Goal: Feedback & Contribution: Contribute content

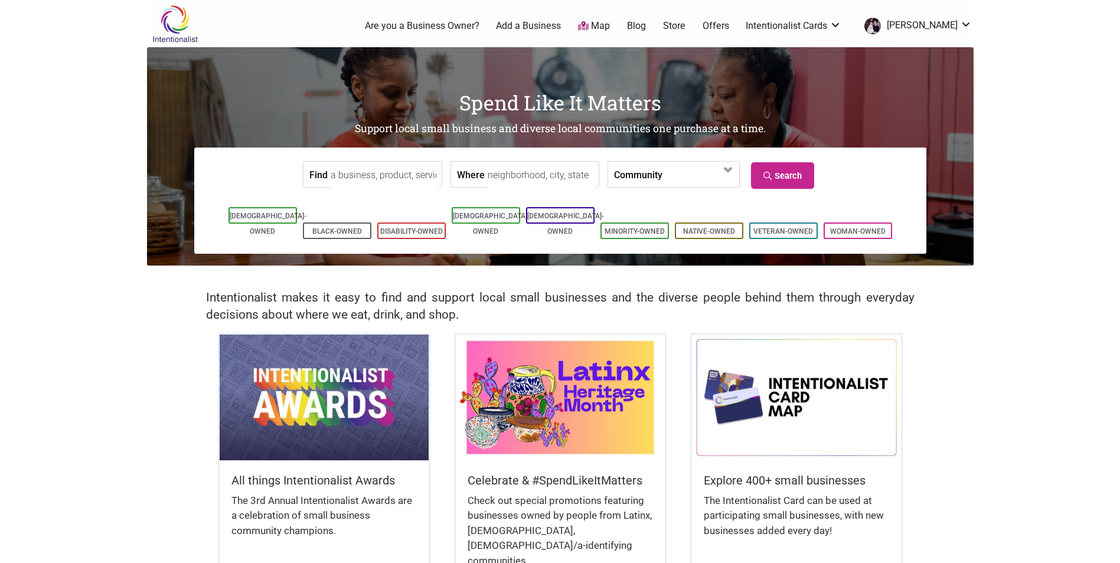
click at [374, 181] on input "Find" at bounding box center [385, 175] width 108 height 27
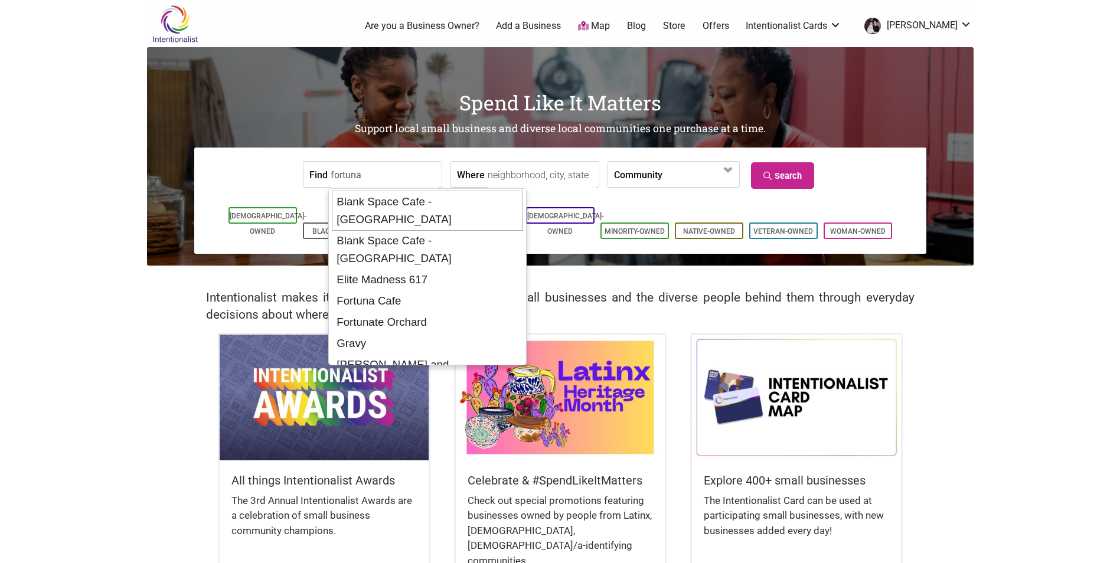
type input "Blank Space Cafe - [GEOGRAPHIC_DATA]"
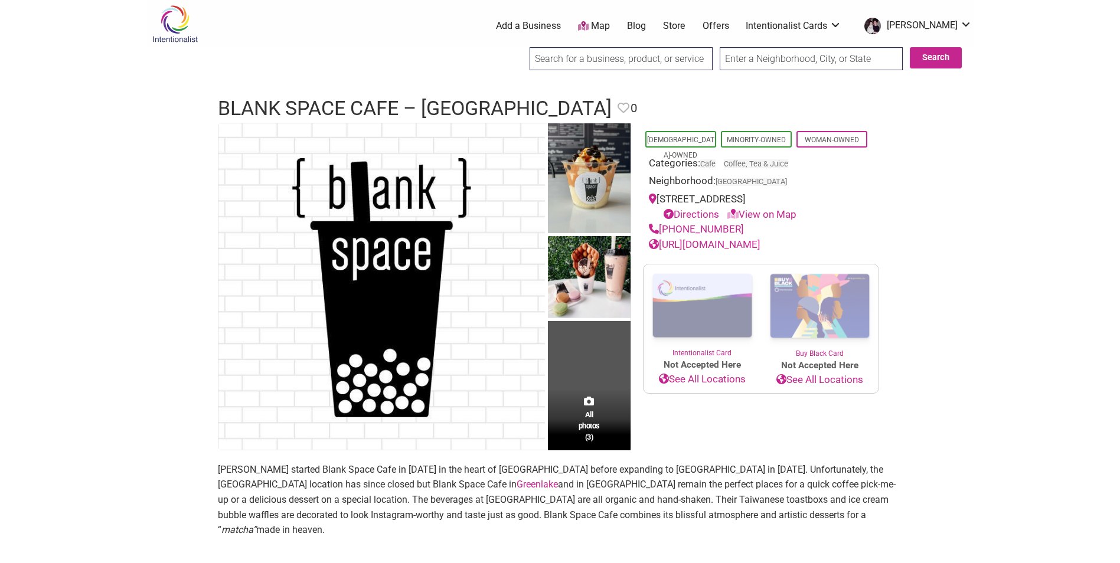
click at [561, 29] on link "Add a Business" at bounding box center [528, 25] width 65 height 13
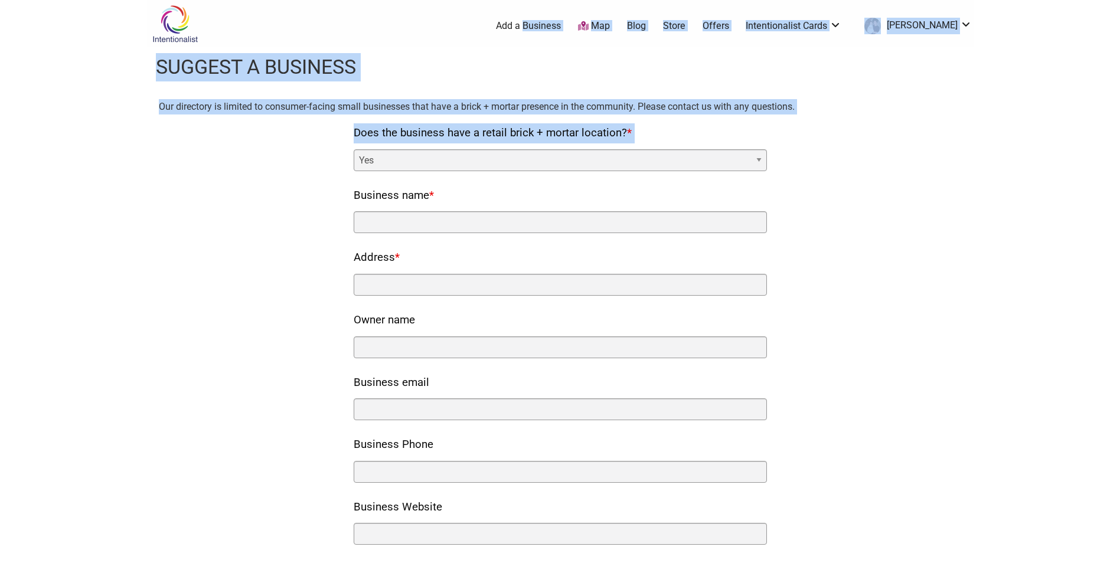
drag, startPoint x: 593, startPoint y: 23, endPoint x: 942, endPoint y: 115, distance: 360.8
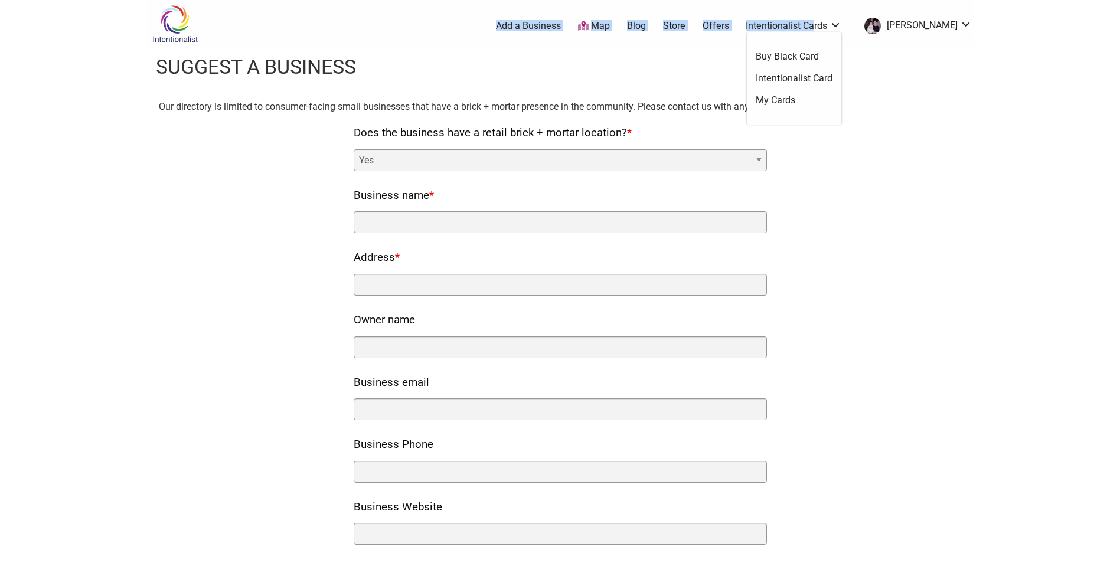
drag, startPoint x: 479, startPoint y: 21, endPoint x: 835, endPoint y: 20, distance: 355.5
click at [835, 20] on ul "0 Add a Business Map Blog Store Offers Intentionalist Cards Buy Black Card Inte…" at bounding box center [616, 25] width 730 height 21
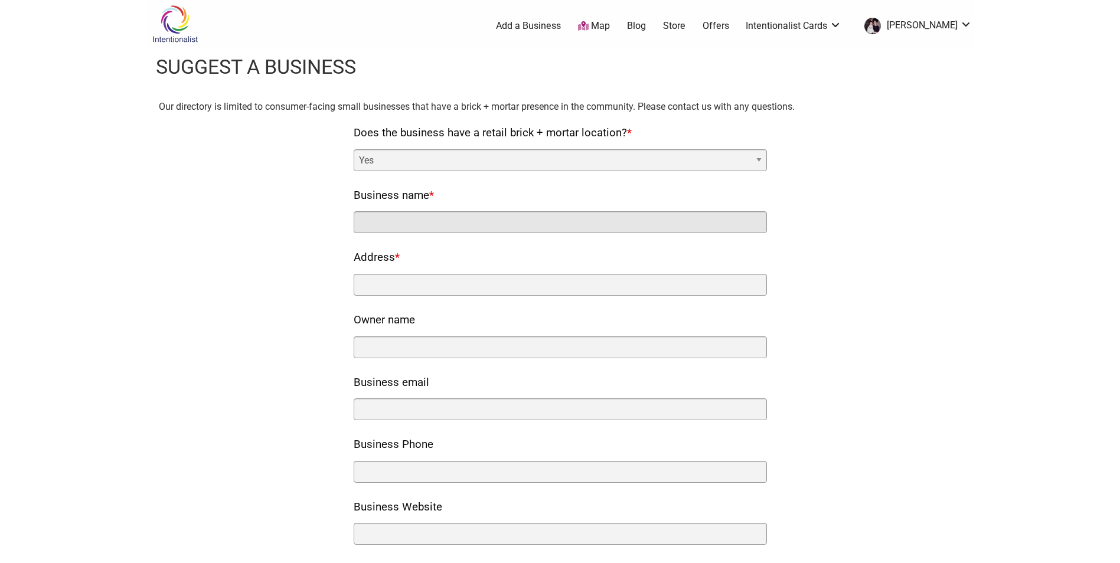
click at [410, 223] on input "Business name *" at bounding box center [560, 222] width 413 height 22
drag, startPoint x: 292, startPoint y: 214, endPoint x: 267, endPoint y: 221, distance: 25.6
click at [269, 220] on div "Our directory is limited to consumer-facing small businesses that have a brick …" at bounding box center [560, 471] width 803 height 745
drag, startPoint x: 396, startPoint y: 220, endPoint x: 519, endPoint y: 224, distance: 122.9
click at [517, 224] on input "Fortuna Bottega" at bounding box center [560, 222] width 413 height 22
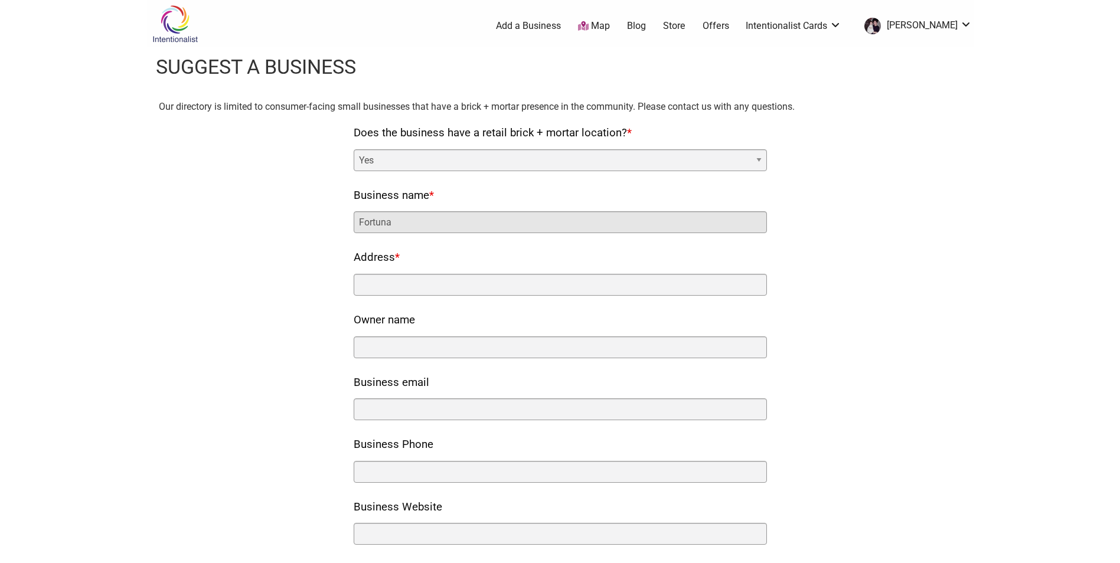
type input "Fortuna"
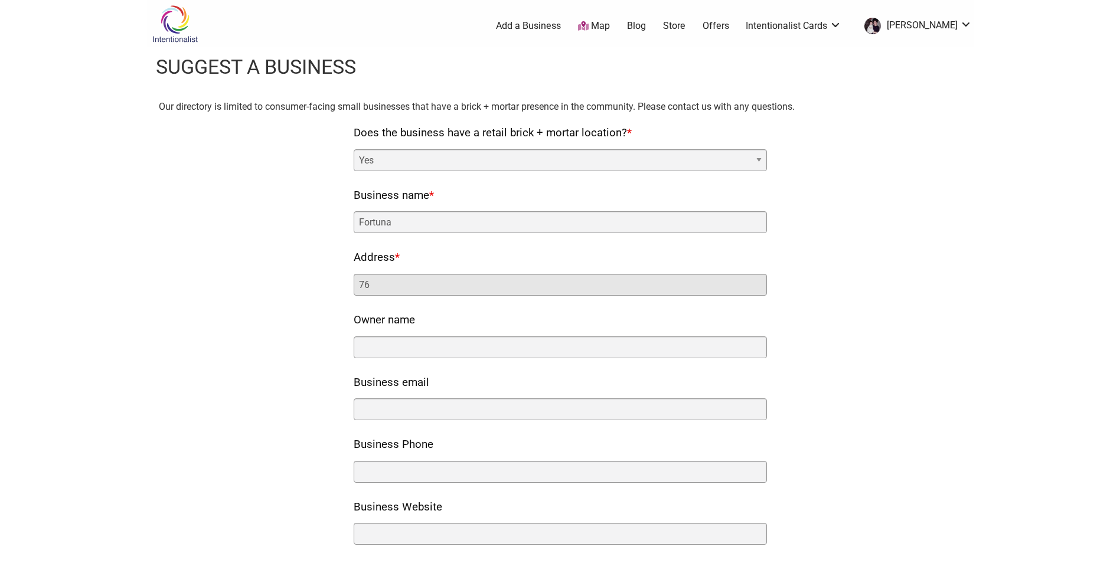
type input "7"
type input "7619 Greenwood Ave N Building 1"
type input "S"
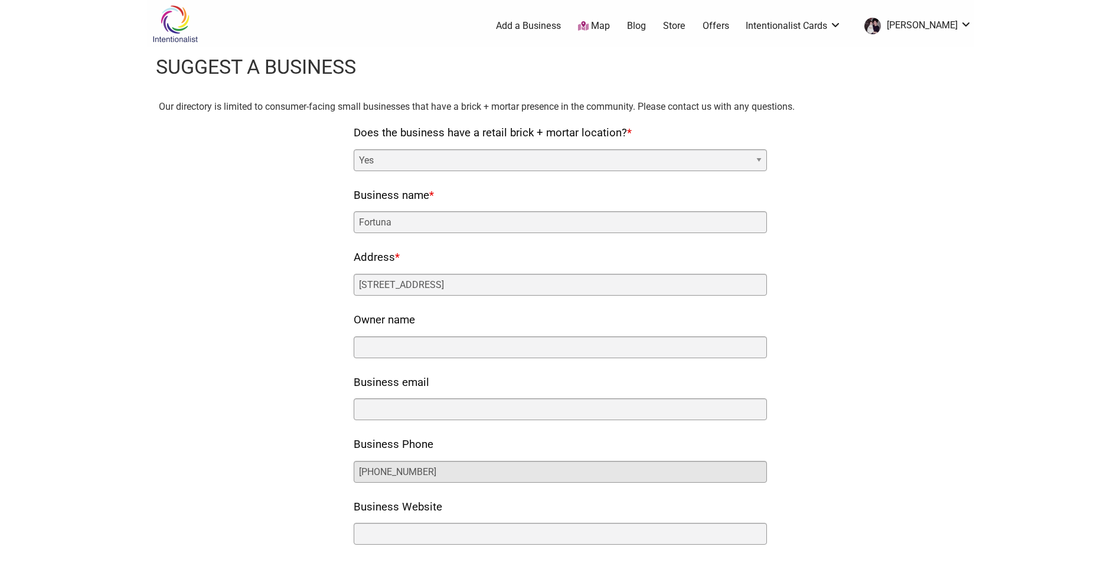
type input "425-654-3376"
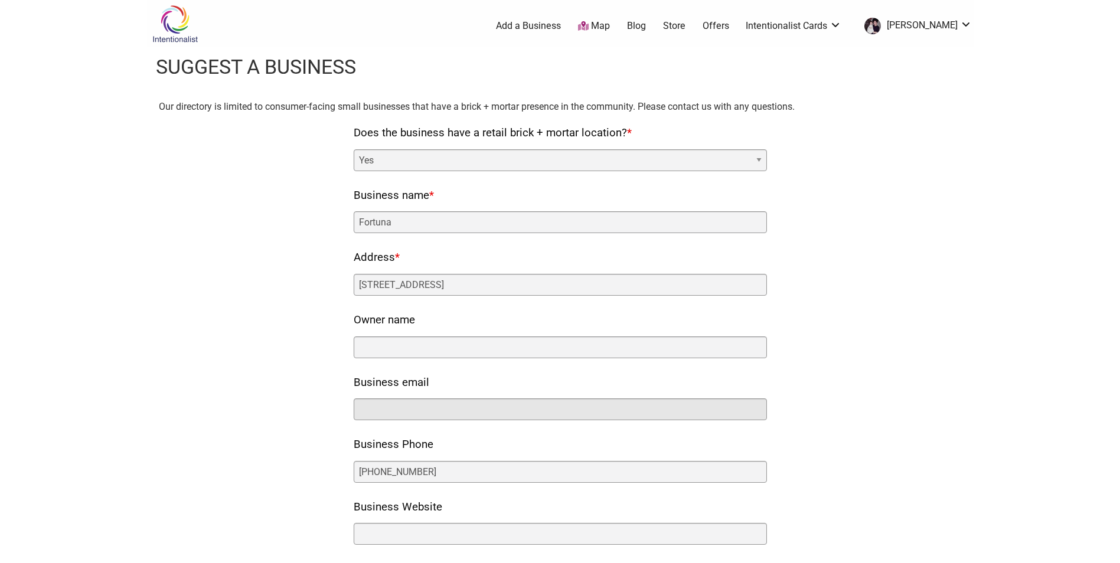
click at [455, 406] on input "Business email" at bounding box center [560, 410] width 413 height 22
drag, startPoint x: 437, startPoint y: 360, endPoint x: 439, endPoint y: 352, distance: 8.5
click at [438, 354] on nf-rows-wrap "Does the business have a retail brick + mortar location? * Yes No Business name…" at bounding box center [560, 483] width 413 height 720
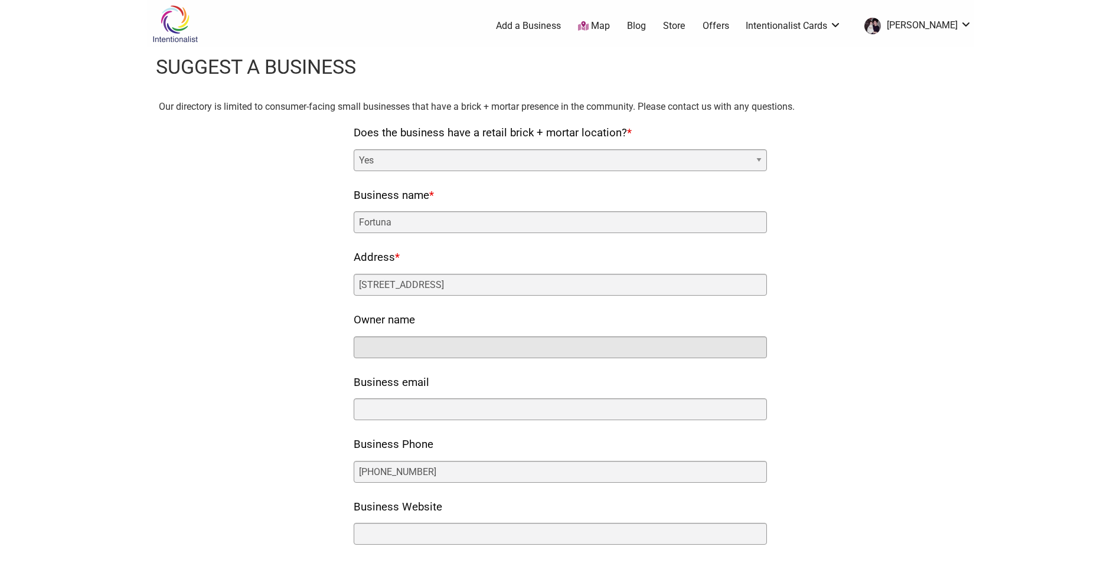
click at [445, 346] on input "Owner name" at bounding box center [560, 348] width 413 height 22
paste input "Kirin Chun and Luca Sacchetti"
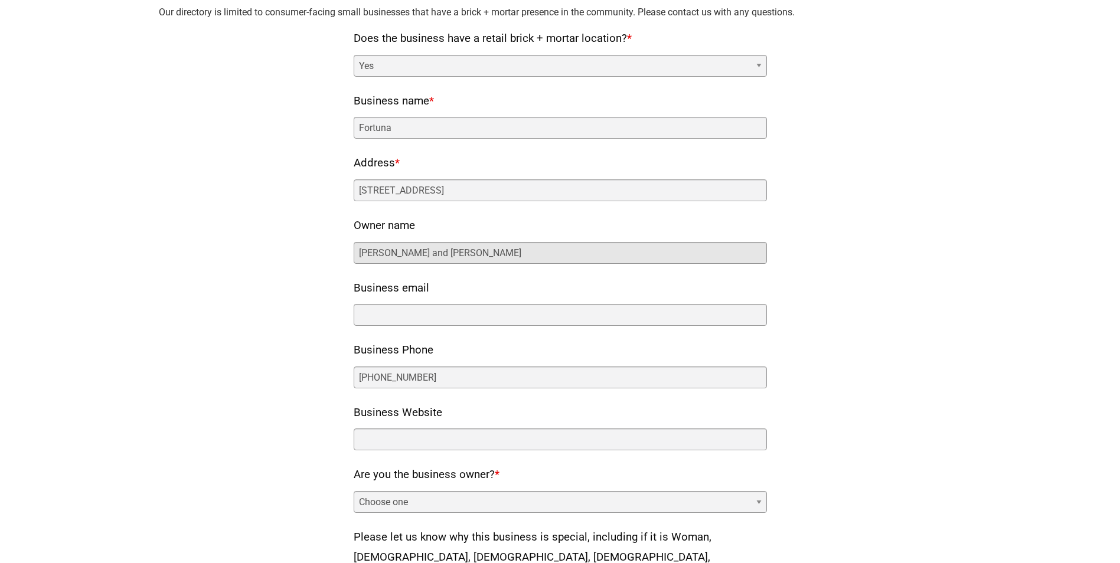
scroll to position [118, 0]
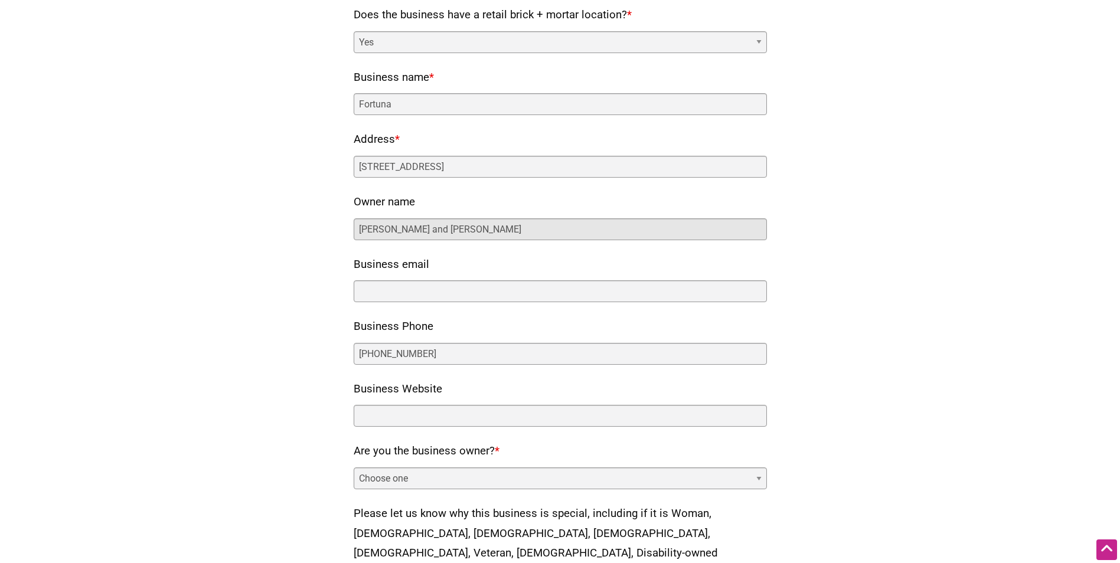
type input "Kirin Chun and Luca Sacchetti"
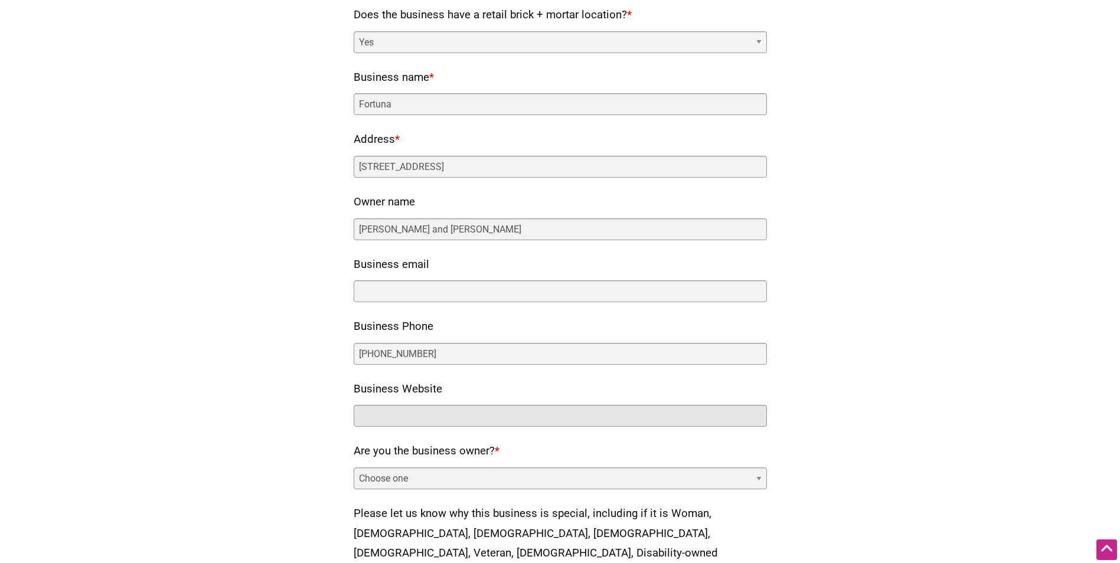
click at [440, 424] on input "Business Website" at bounding box center [560, 416] width 413 height 22
click at [879, 352] on div "Our directory is limited to consumer-facing small businesses that have a brick …" at bounding box center [560, 353] width 803 height 745
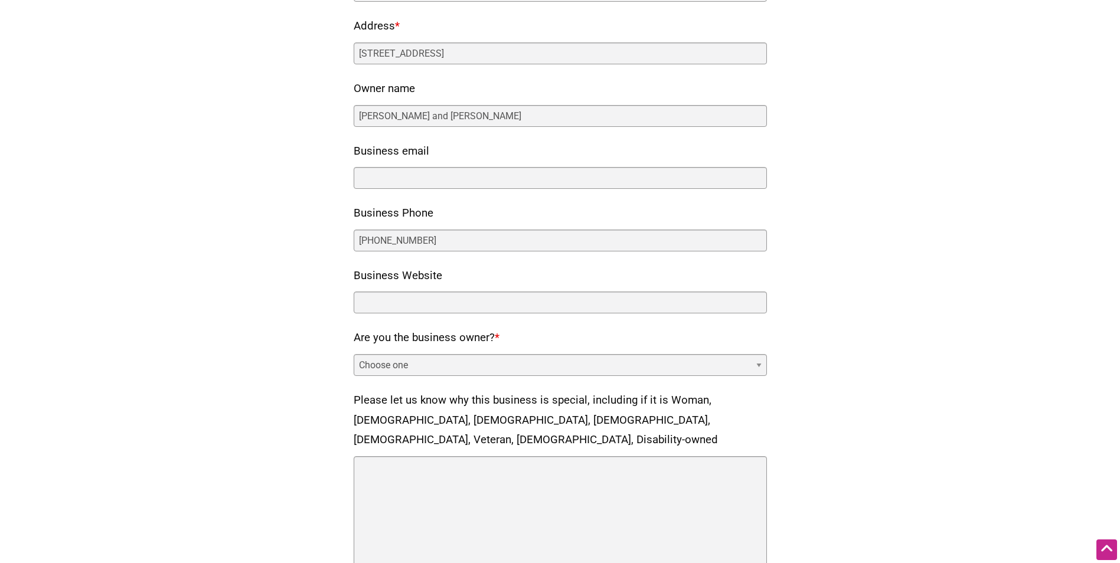
scroll to position [236, 0]
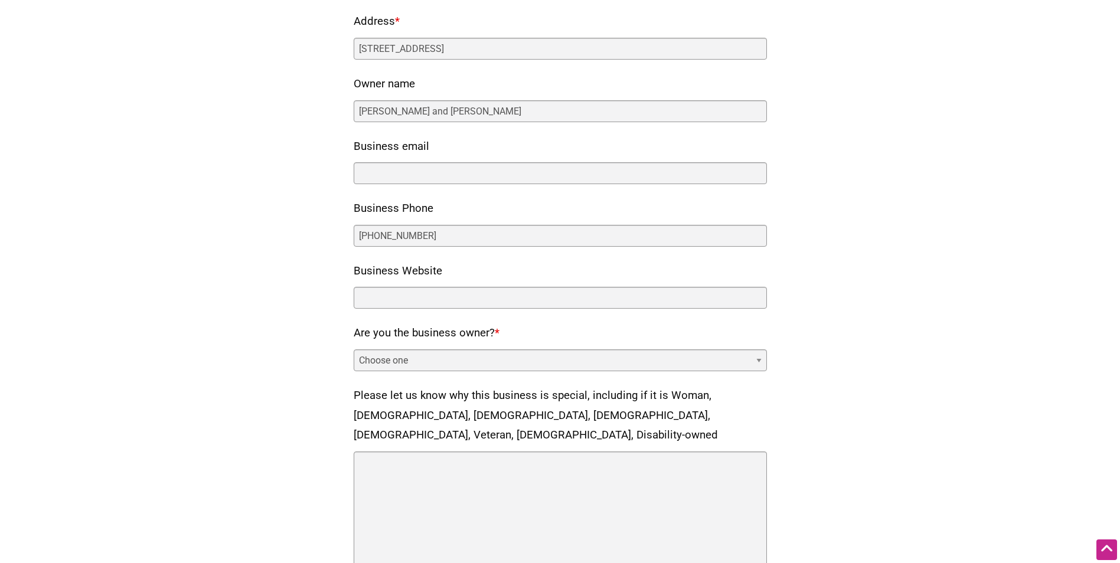
click at [387, 358] on select "Choose one Yes No" at bounding box center [560, 361] width 413 height 22
select select "no"
click at [354, 350] on select "Choose one Yes No" at bounding box center [560, 361] width 413 height 22
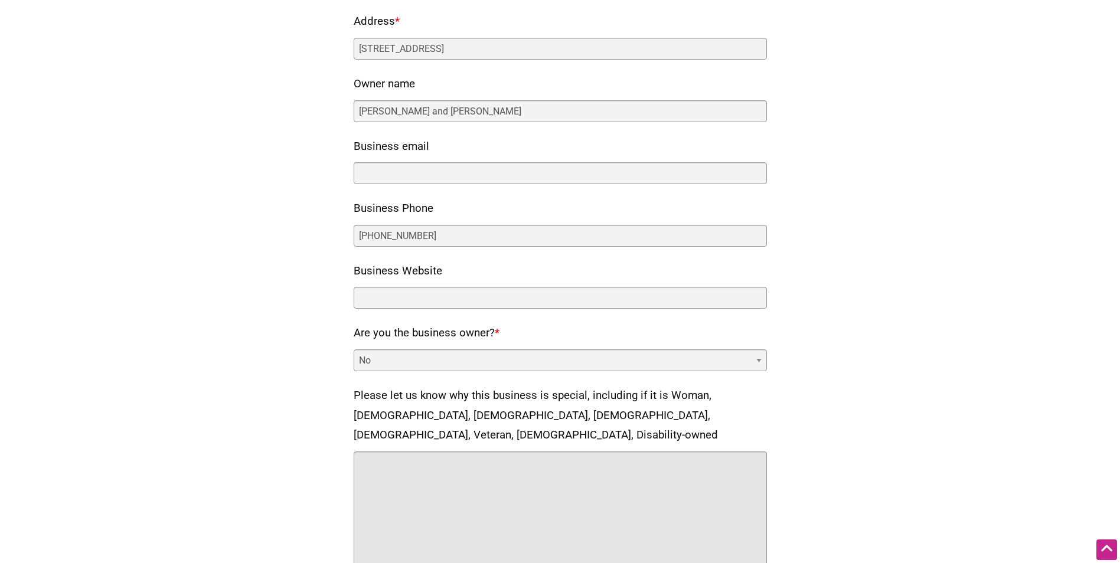
click at [364, 452] on textarea "Please let us know why this business is special, including if it is Woman, Blac…" at bounding box center [560, 511] width 413 height 118
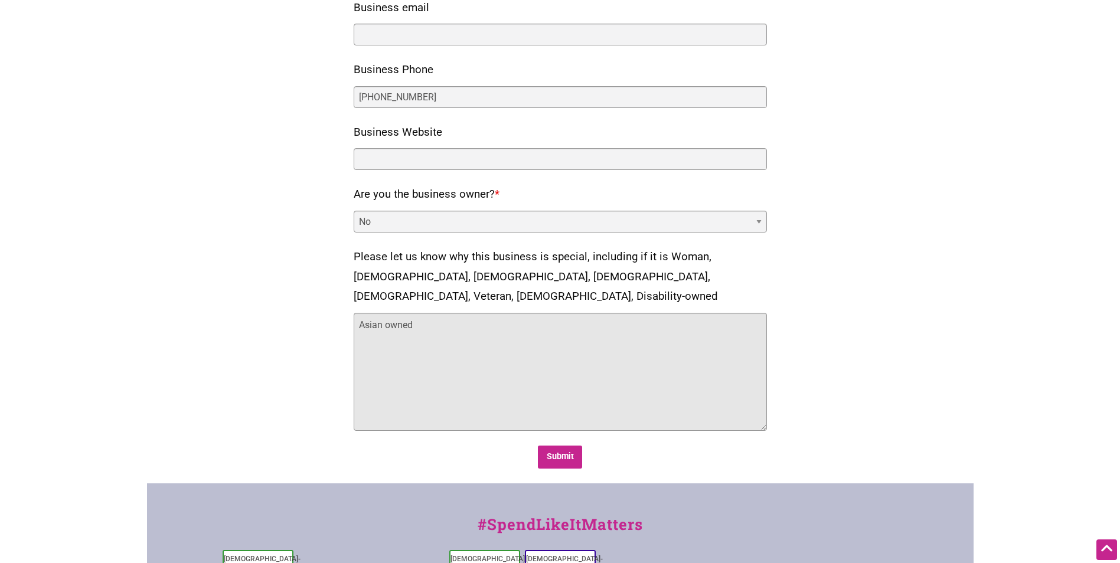
scroll to position [413, 0]
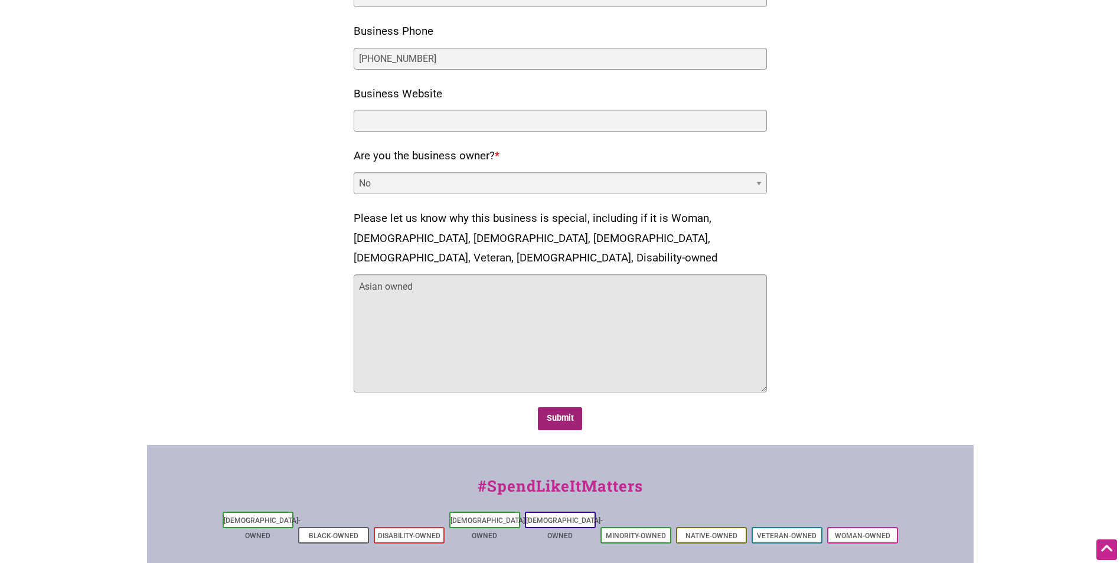
type textarea "Asian owned"
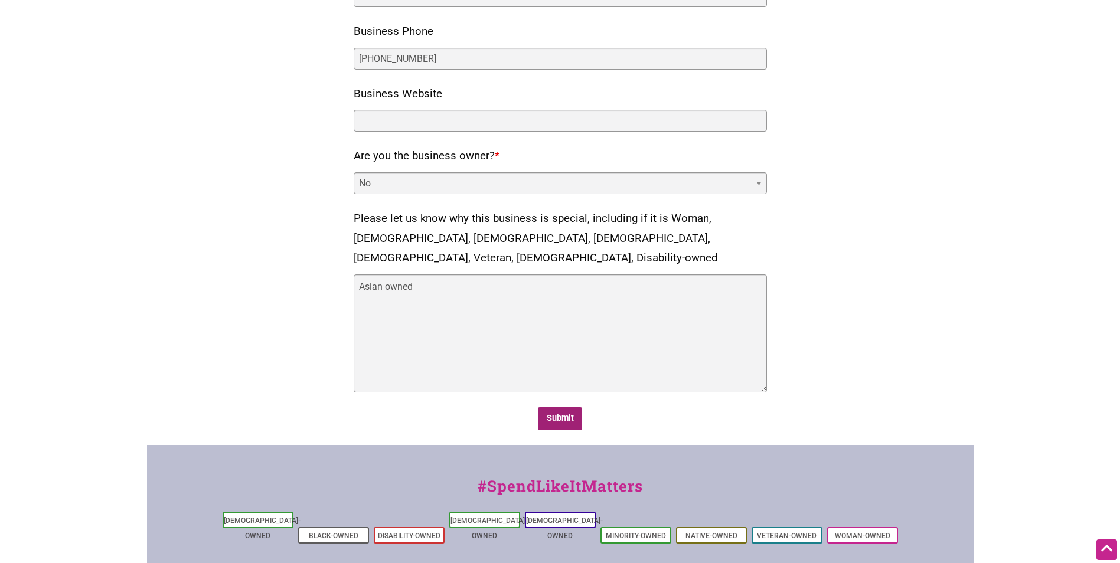
click at [567, 407] on input "Submit" at bounding box center [560, 418] width 44 height 23
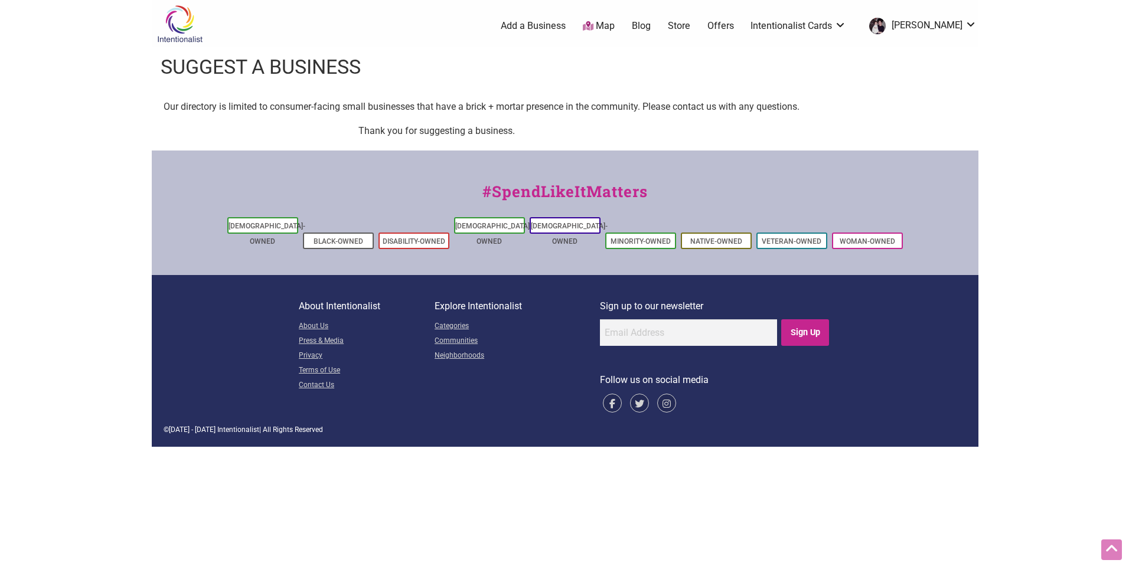
scroll to position [0, 0]
click at [182, 22] on img at bounding box center [179, 24] width 56 height 38
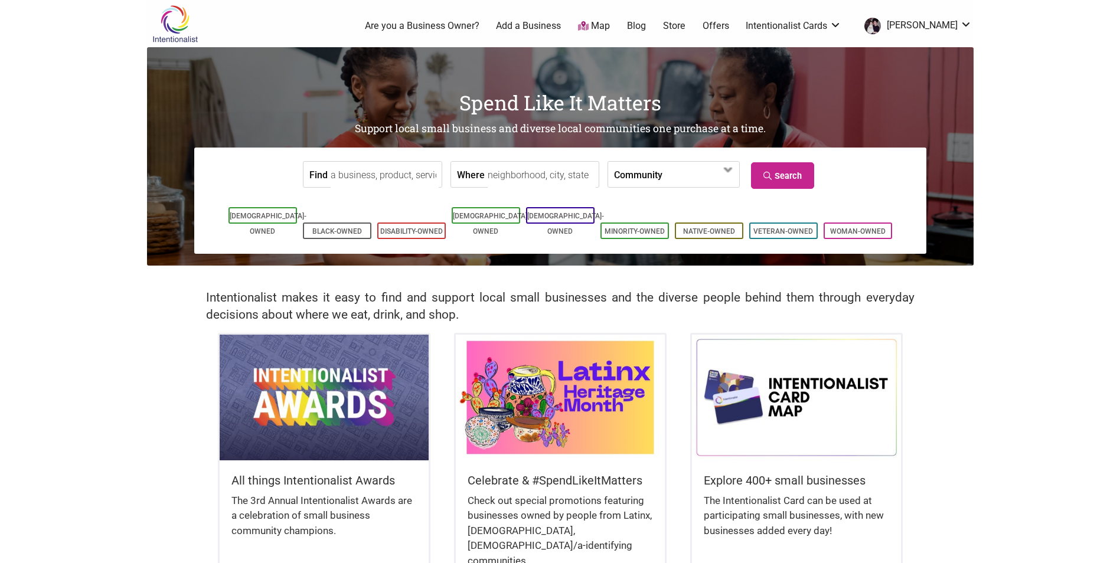
click at [412, 177] on input "Find" at bounding box center [385, 175] width 108 height 27
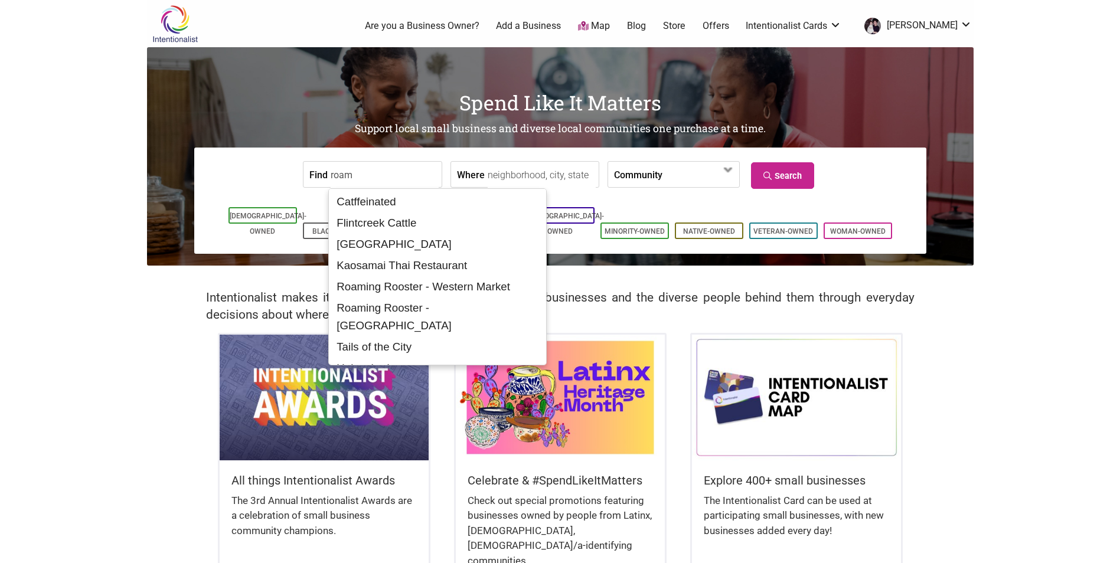
type input "roam"
click at [779, 158] on form "Find roam Where Community Asian-Owned Black-Owned Disability-Owned Family-Owned…" at bounding box center [560, 174] width 714 height 36
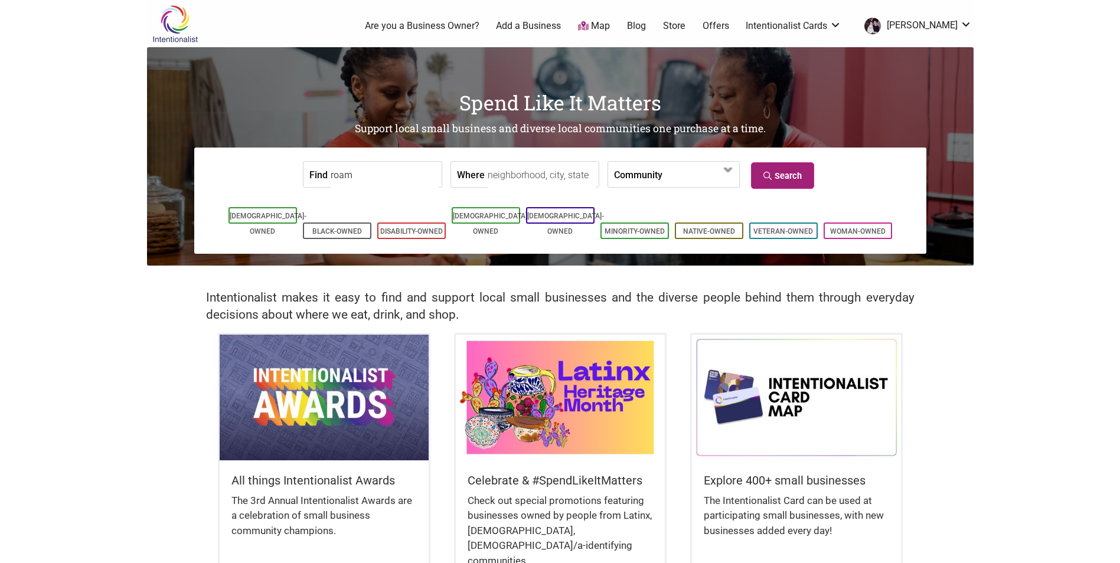
click at [774, 181] on link "Search" at bounding box center [782, 175] width 63 height 27
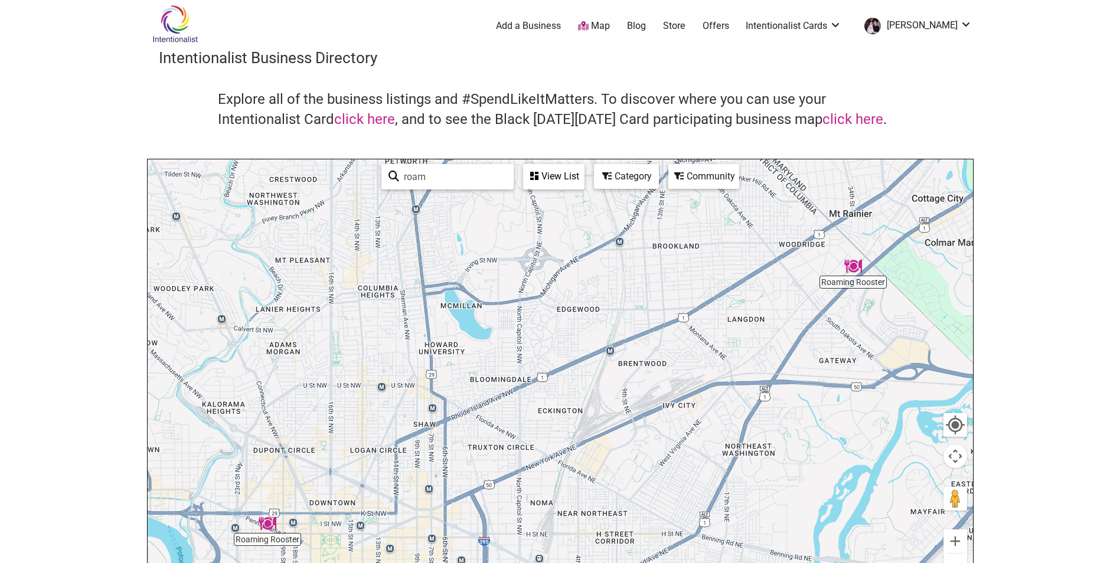
click at [174, 31] on img at bounding box center [175, 24] width 56 height 38
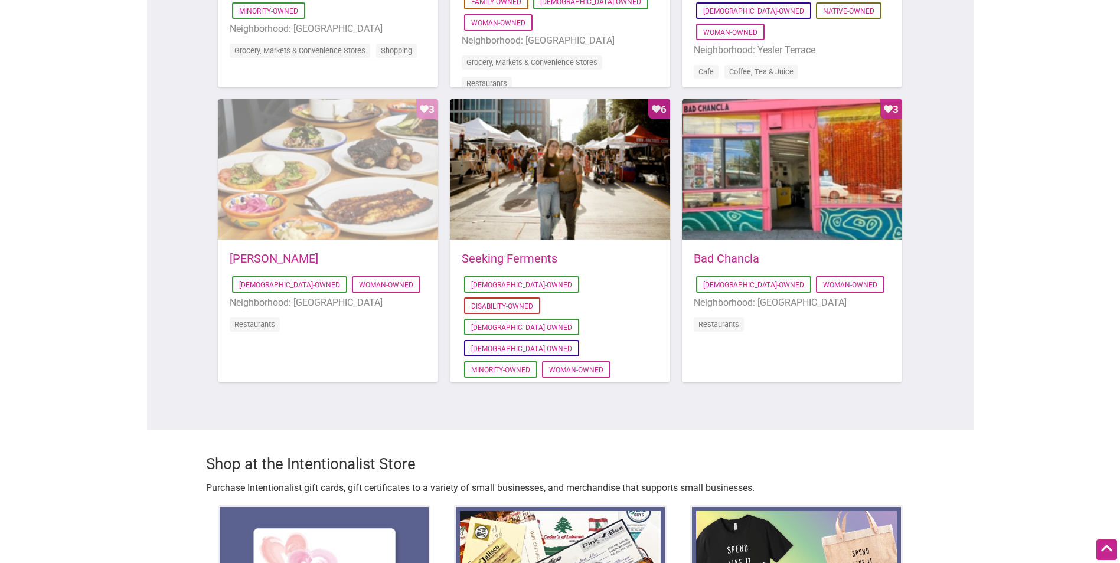
scroll to position [886, 0]
